Goal: Information Seeking & Learning: Learn about a topic

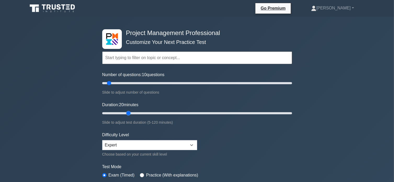
type input "15"
click at [123, 112] on input "Duration: 15 minutes" at bounding box center [197, 113] width 190 height 6
click at [266, 147] on form "Topics Scope Management Time Management Cost Management Quality Management Risk…" at bounding box center [197, 116] width 190 height 161
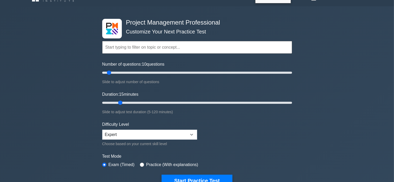
scroll to position [63, 0]
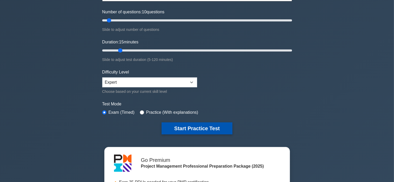
click at [202, 129] on button "Start Practice Test" at bounding box center [196, 128] width 71 height 12
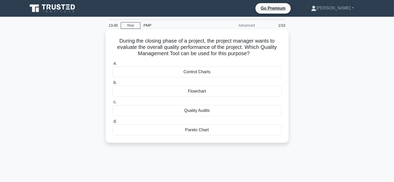
click at [205, 113] on div "Quality Audits" at bounding box center [196, 110] width 169 height 11
click at [112, 104] on input "c. Quality Audits" at bounding box center [112, 101] width 0 height 3
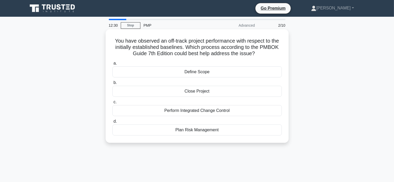
click at [227, 111] on div "Perform Integrated Change Control" at bounding box center [196, 110] width 169 height 11
click at [112, 104] on input "c. Perform Integrated Change Control" at bounding box center [112, 101] width 0 height 3
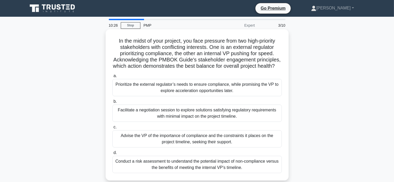
click at [201, 121] on div "Facilitate a negotiation session to explore solutions satisfying regulatory req…" at bounding box center [196, 112] width 169 height 17
click at [112, 103] on input "b. Facilitate a negotiation session to explore solutions satisfying regulatory …" at bounding box center [112, 101] width 0 height 3
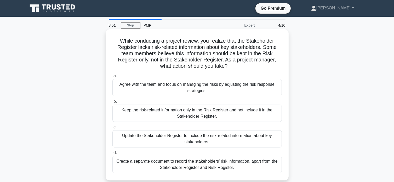
click at [199, 141] on div "Update the Stakeholder Register to include the risk-related information about k…" at bounding box center [196, 138] width 169 height 17
click at [112, 129] on input "c. Update the Stakeholder Register to include the risk-related information abou…" at bounding box center [112, 126] width 0 height 3
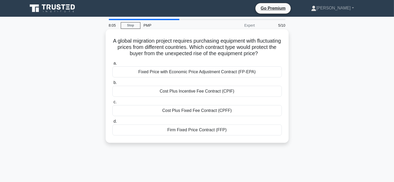
click at [205, 130] on div "Firm Fixed Price Contract (FFP)" at bounding box center [196, 129] width 169 height 11
click at [112, 123] on input "d. Firm Fixed Price Contract (FFP)" at bounding box center [112, 121] width 0 height 3
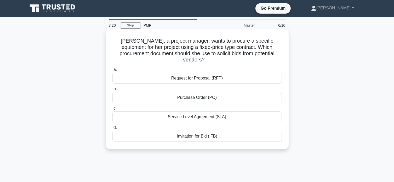
click at [243, 94] on div "Purchase Order (PO)" at bounding box center [196, 97] width 169 height 11
click at [112, 91] on input "b. Purchase Order (PO)" at bounding box center [112, 88] width 0 height 3
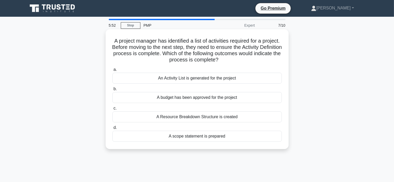
click at [242, 118] on div "A Resource Breakdown Structure is created" at bounding box center [196, 116] width 169 height 11
click at [112, 110] on input "c. A Resource Breakdown Structure is created" at bounding box center [112, 108] width 0 height 3
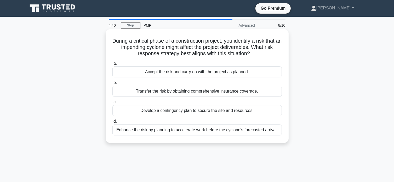
click at [227, 111] on div "Develop a contingency plan to secure the site and resources." at bounding box center [196, 110] width 169 height 11
click at [112, 104] on input "c. Develop a contingency plan to secure the site and resources." at bounding box center [112, 101] width 0 height 3
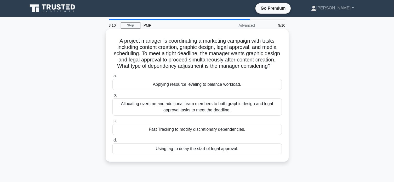
click at [224, 135] on div "Fast Tracking to modify discretionary dependencies." at bounding box center [196, 129] width 169 height 11
click at [112, 123] on input "c. Fast Tracking to modify discretionary dependencies." at bounding box center [112, 120] width 0 height 3
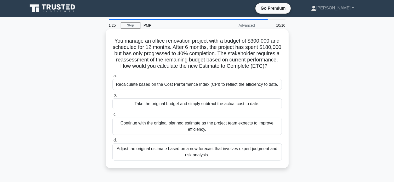
click at [194, 90] on div "Recalculate based on the Cost Performance Index (CPI) to reflect the efficiency…" at bounding box center [196, 84] width 169 height 11
click at [112, 78] on input "a. Recalculate based on the Cost Performance Index (CPI) to reflect the efficie…" at bounding box center [112, 75] width 0 height 3
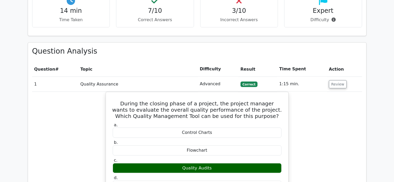
scroll to position [376, 0]
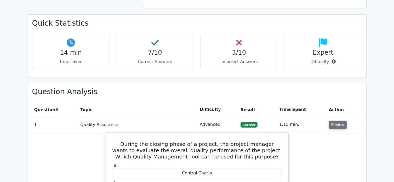
click at [334, 121] on button "Review" at bounding box center [338, 125] width 18 height 8
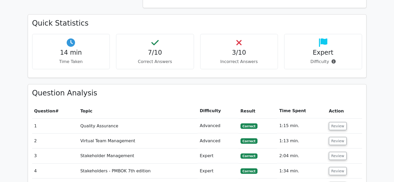
click at [375, 116] on main "Go Premium Project Management Professional Preparation Package (2025) Earn 35 P…" at bounding box center [197, 58] width 394 height 834
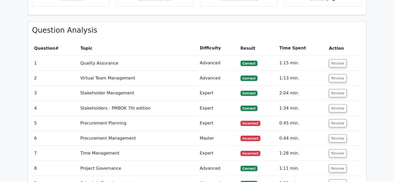
scroll to position [408, 0]
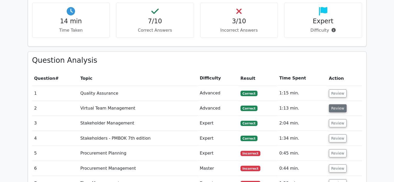
click at [338, 104] on button "Review" at bounding box center [338, 108] width 18 height 8
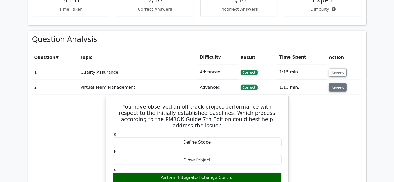
scroll to position [418, 0]
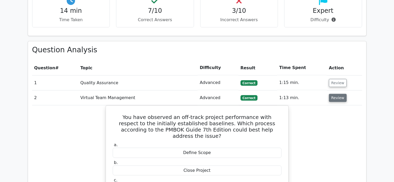
click at [336, 94] on button "Review" at bounding box center [338, 98] width 18 height 8
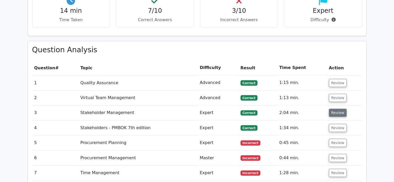
click at [336, 109] on button "Review" at bounding box center [338, 113] width 18 height 8
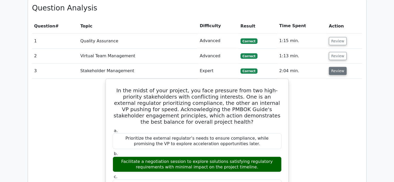
scroll to position [470, 0]
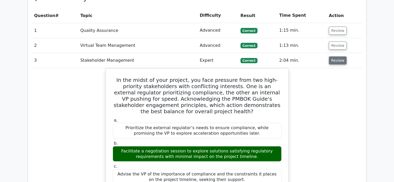
click at [336, 56] on button "Review" at bounding box center [338, 60] width 18 height 8
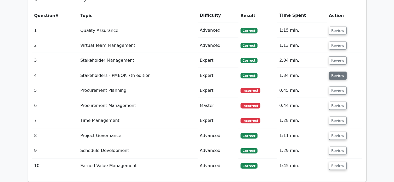
click at [336, 72] on button "Review" at bounding box center [338, 76] width 18 height 8
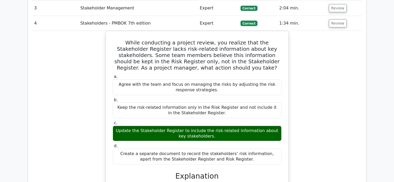
scroll to position [481, 0]
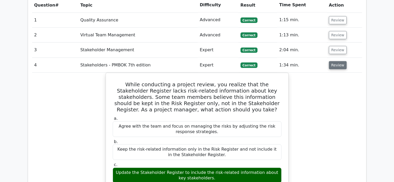
click at [335, 61] on button "Review" at bounding box center [338, 65] width 18 height 8
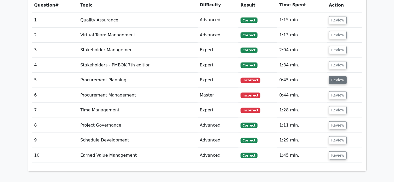
click at [337, 76] on button "Review" at bounding box center [338, 80] width 18 height 8
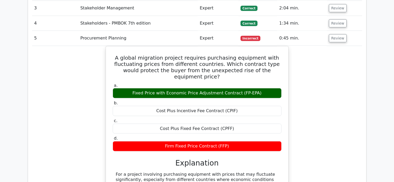
scroll to position [512, 0]
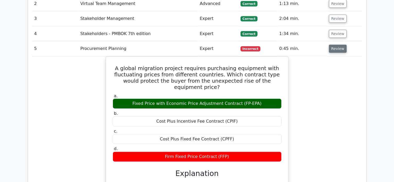
click at [337, 45] on button "Review" at bounding box center [338, 49] width 18 height 8
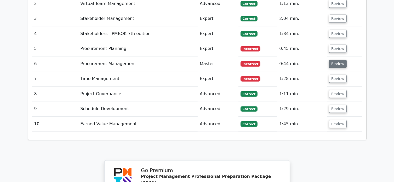
click at [336, 60] on button "Review" at bounding box center [338, 64] width 18 height 8
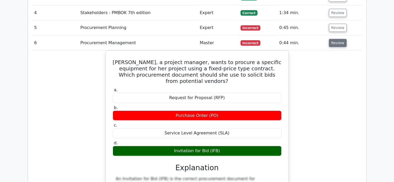
scroll to position [502, 0]
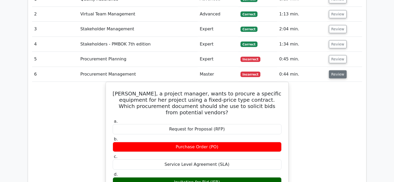
click at [334, 70] on button "Review" at bounding box center [338, 74] width 18 height 8
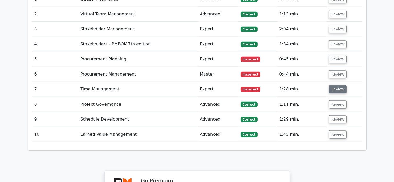
click at [336, 85] on button "Review" at bounding box center [338, 89] width 18 height 8
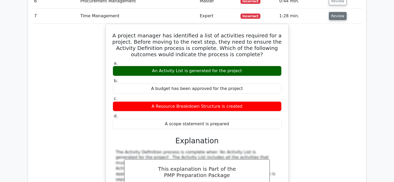
scroll to position [554, 0]
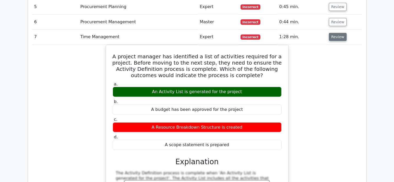
click at [336, 33] on button "Review" at bounding box center [338, 37] width 18 height 8
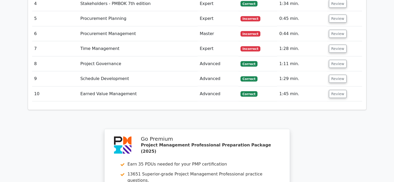
scroll to position [533, 0]
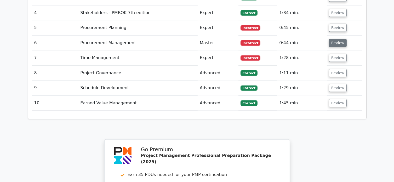
click at [333, 39] on button "Review" at bounding box center [338, 43] width 18 height 8
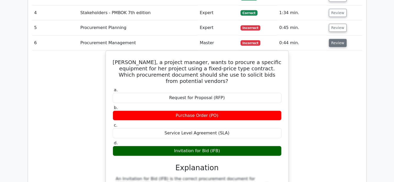
click at [334, 39] on button "Review" at bounding box center [338, 43] width 18 height 8
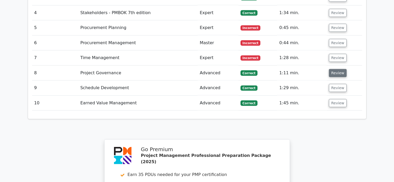
click at [335, 69] on button "Review" at bounding box center [338, 73] width 18 height 8
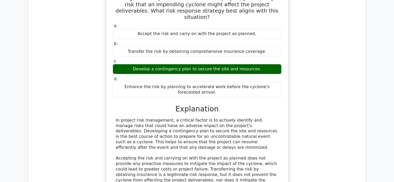
scroll to position [564, 0]
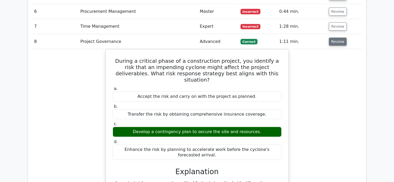
click at [338, 38] on button "Review" at bounding box center [338, 42] width 18 height 8
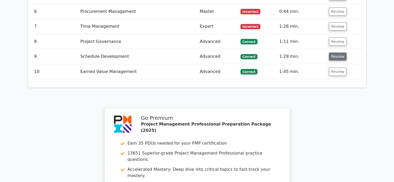
click at [335, 53] on button "Review" at bounding box center [338, 57] width 18 height 8
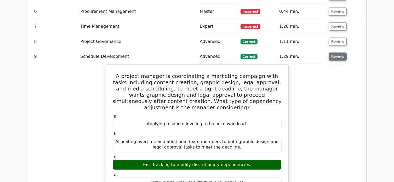
click at [335, 53] on button "Review" at bounding box center [338, 57] width 18 height 8
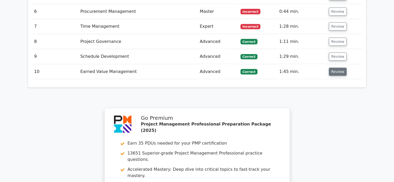
click at [335, 68] on button "Review" at bounding box center [338, 72] width 18 height 8
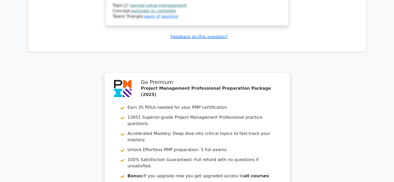
scroll to position [1008, 0]
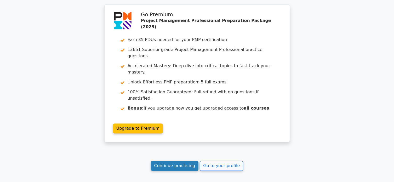
click at [169, 161] on link "Continue practicing" at bounding box center [175, 166] width 48 height 10
